Goal: Browse casually: Explore the website without a specific task or goal

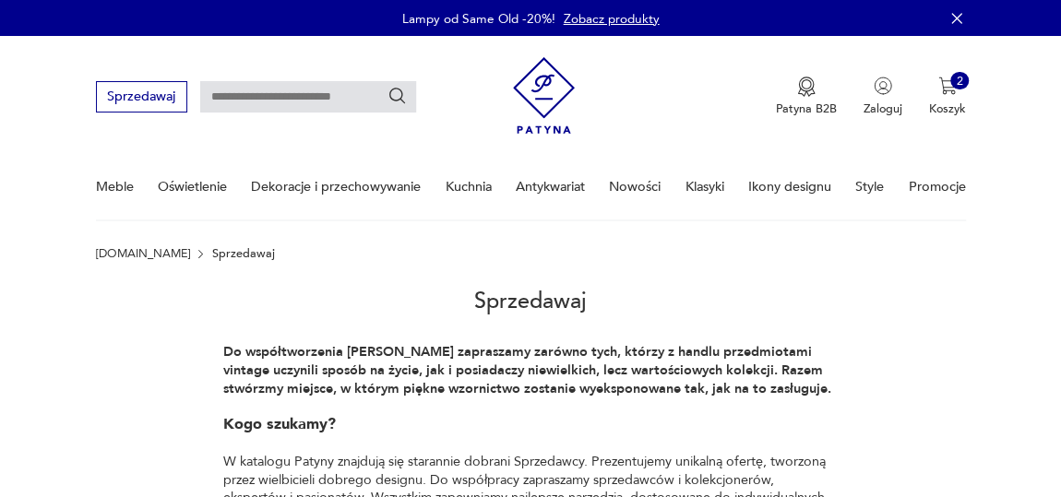
click at [650, 183] on link "Nowości" at bounding box center [635, 187] width 52 height 64
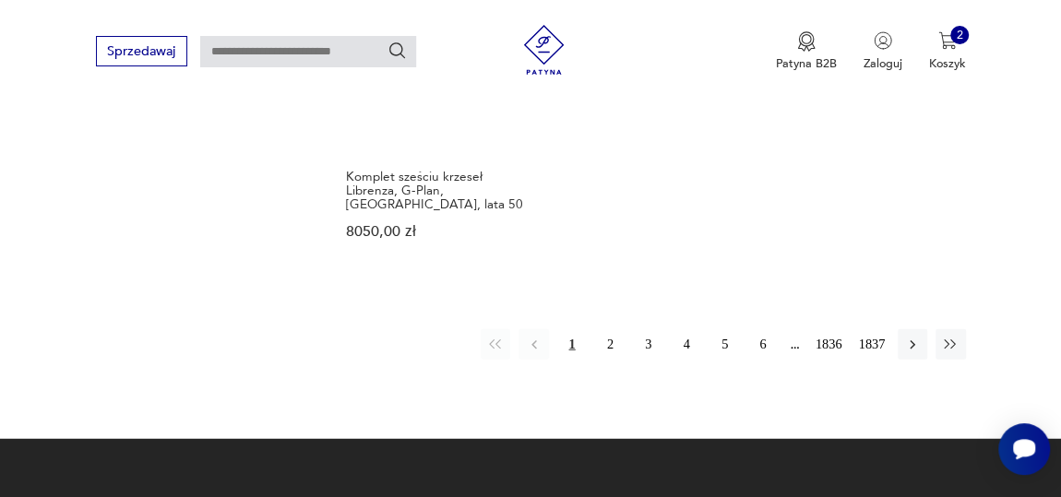
scroll to position [2252, 0]
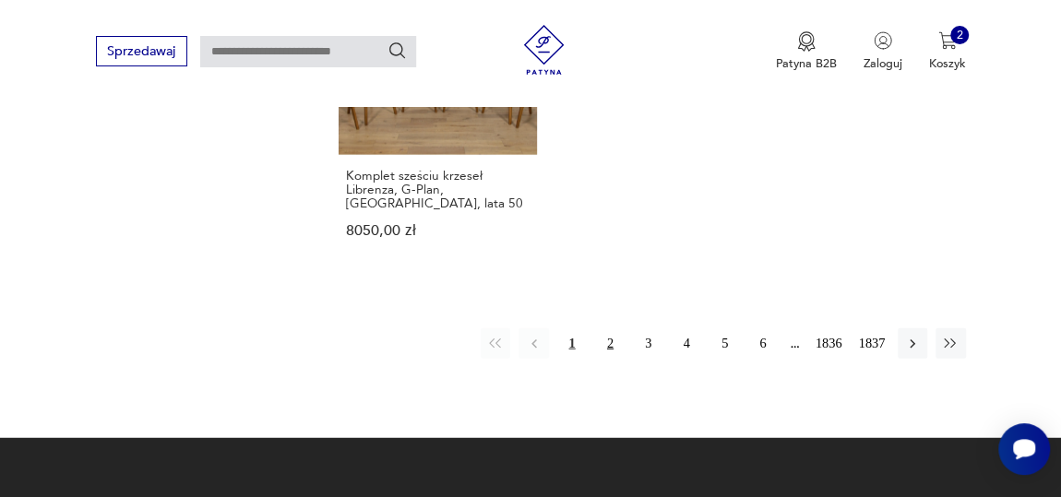
click at [611, 328] on button "2" at bounding box center [610, 343] width 30 height 30
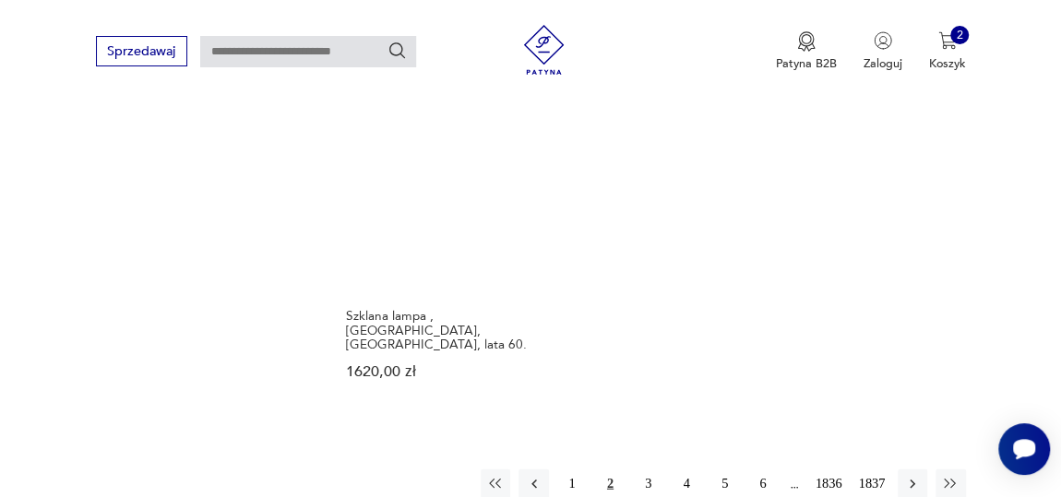
scroll to position [2130, 0]
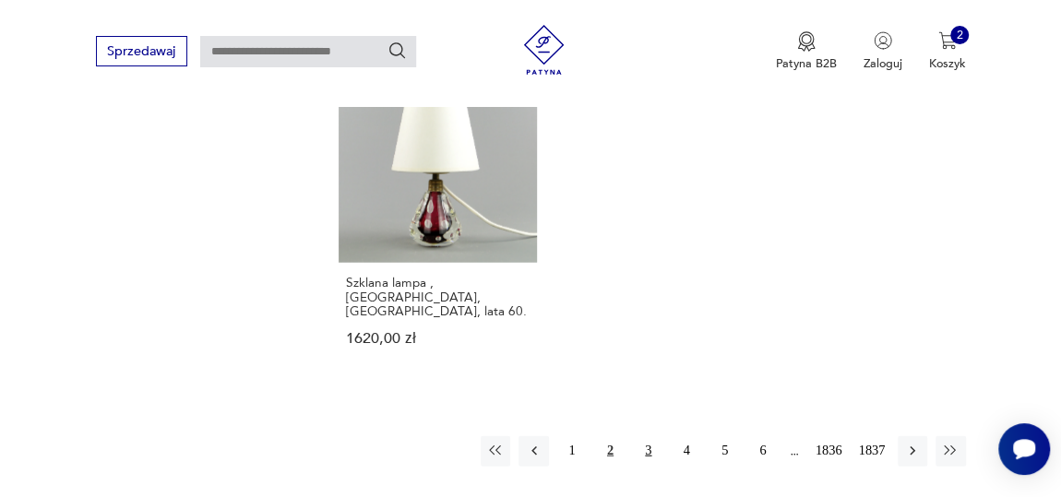
click at [650, 436] on button "3" at bounding box center [649, 451] width 30 height 30
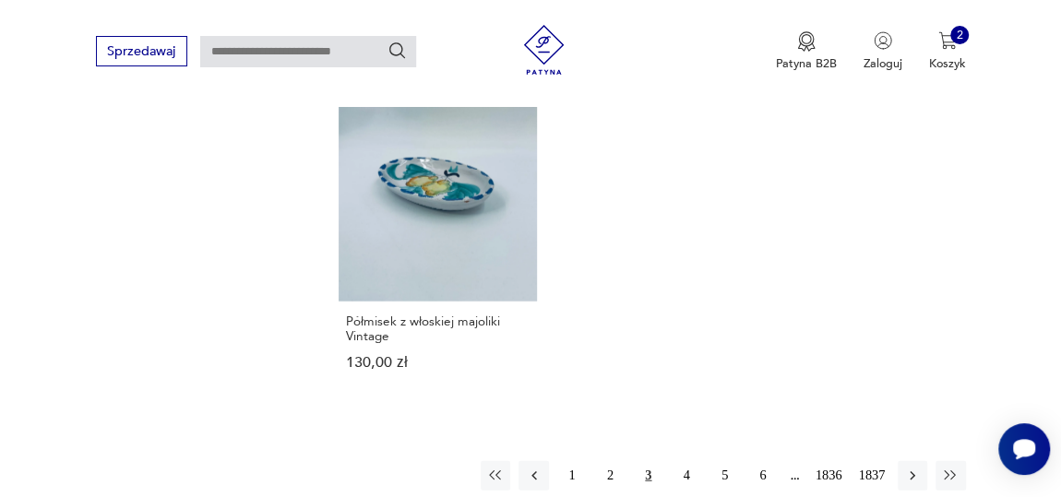
scroll to position [2130, 0]
